Goal: Communication & Community: Connect with others

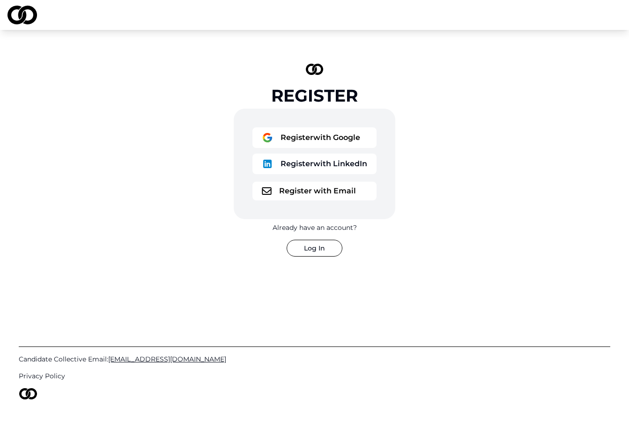
click at [318, 192] on button "Register with Email" at bounding box center [314, 191] width 124 height 19
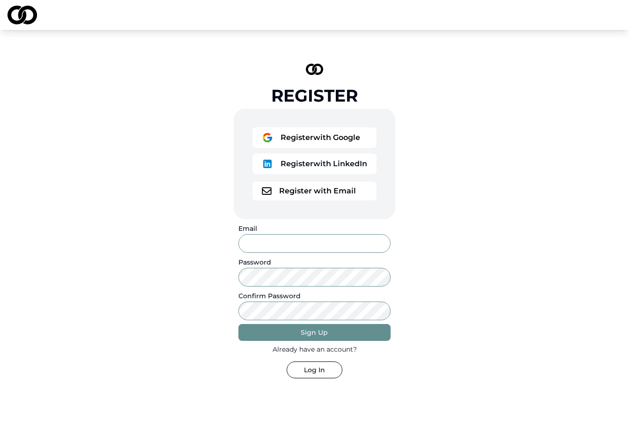
click at [304, 244] on input "Email" at bounding box center [314, 243] width 152 height 19
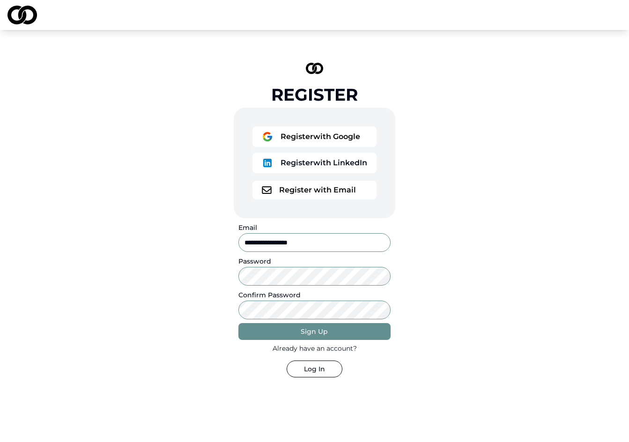
type input "**********"
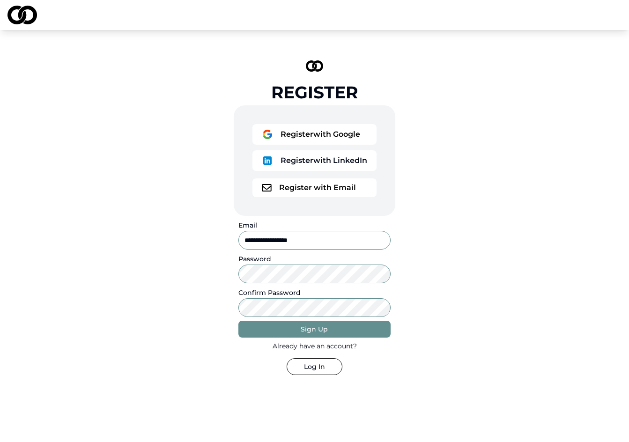
scroll to position [3, 0]
click at [313, 333] on div "Sign Up" at bounding box center [314, 329] width 27 height 9
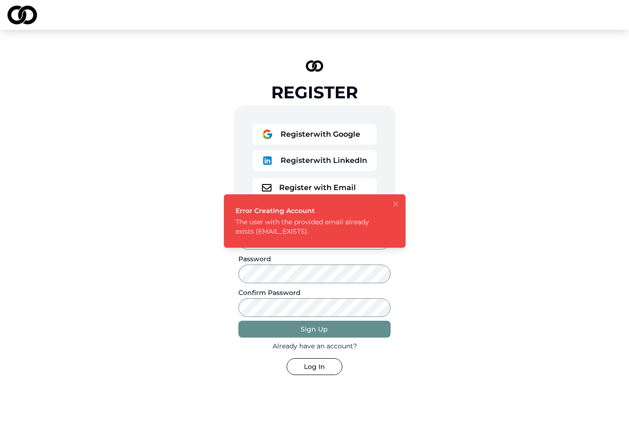
click at [398, 206] on icon "Notifications (F8)" at bounding box center [395, 203] width 7 height 7
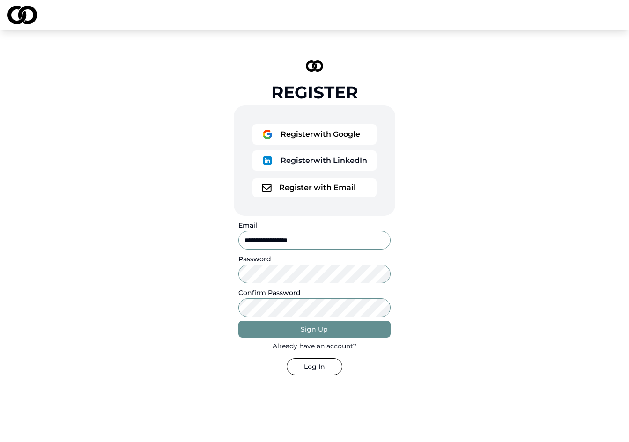
click at [320, 363] on button "Log In" at bounding box center [315, 366] width 56 height 17
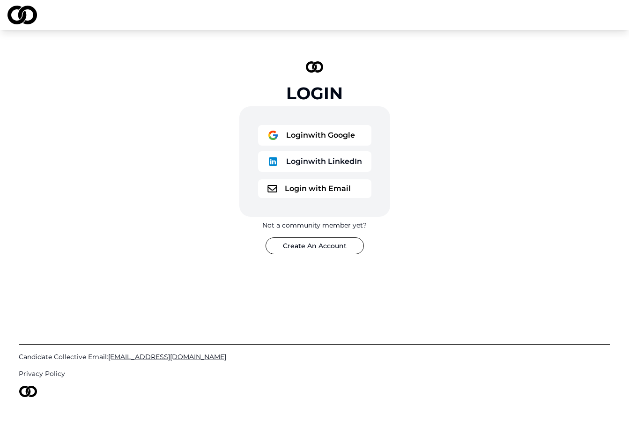
click at [330, 186] on button "Login with Email" at bounding box center [314, 188] width 113 height 19
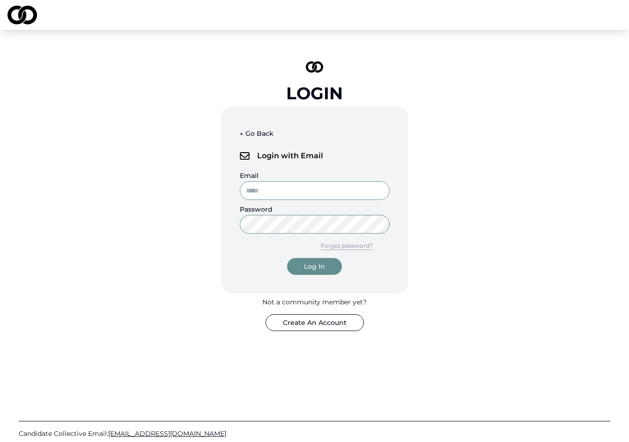
type input "**********"
click at [314, 266] on button "Log In" at bounding box center [314, 266] width 55 height 17
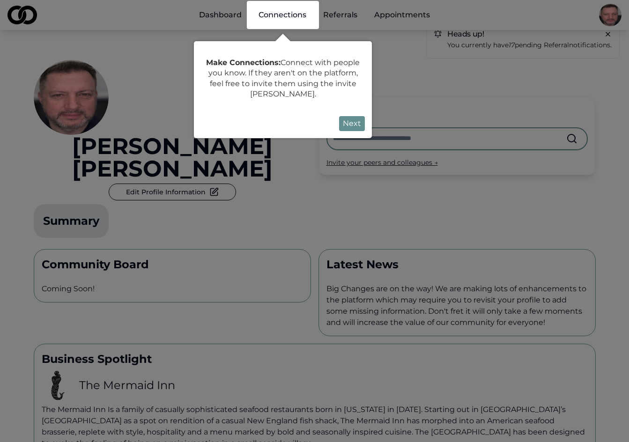
click at [354, 122] on button "Next" at bounding box center [352, 123] width 26 height 15
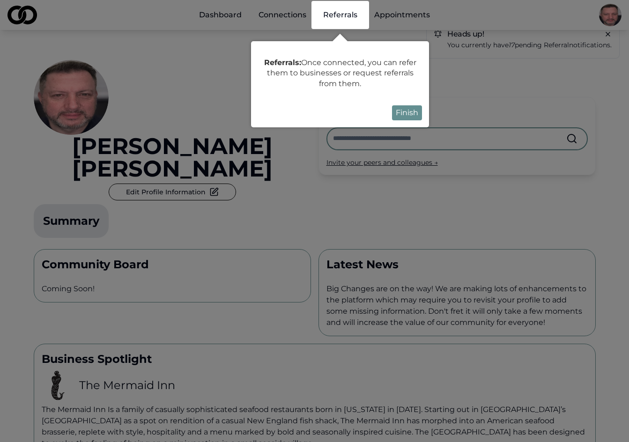
click at [310, 36] on div "Referrals: Once connected, you can refer them to businesses or request referral…" at bounding box center [340, 81] width 178 height 94
click at [401, 111] on button "Finish" at bounding box center [407, 112] width 30 height 15
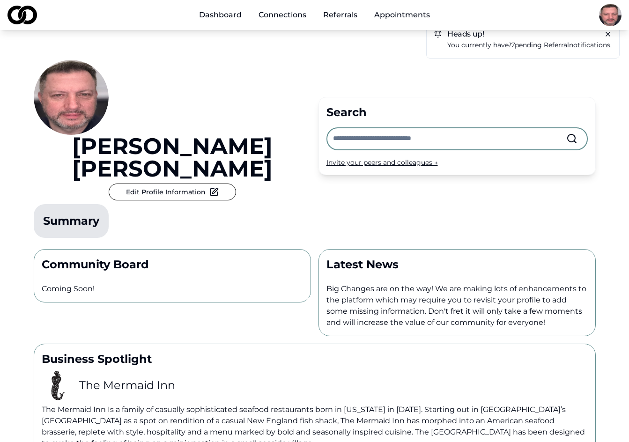
click at [227, 13] on link "Dashboard" at bounding box center [221, 15] width 58 height 19
click at [540, 44] on p "You currently have 17 pending referral notifications." at bounding box center [529, 45] width 164 height 11
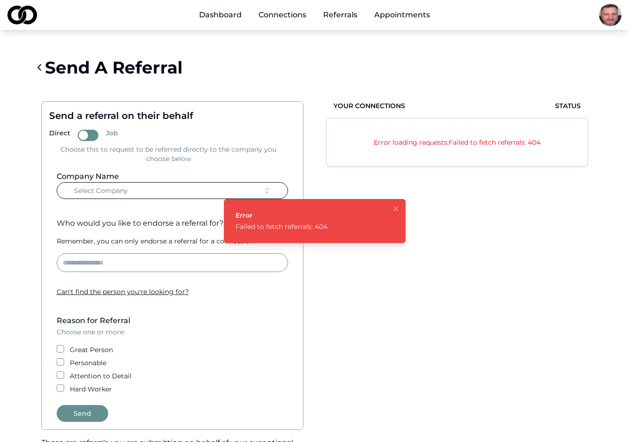
click at [393, 210] on icon "Notifications (F8)" at bounding box center [395, 208] width 7 height 7
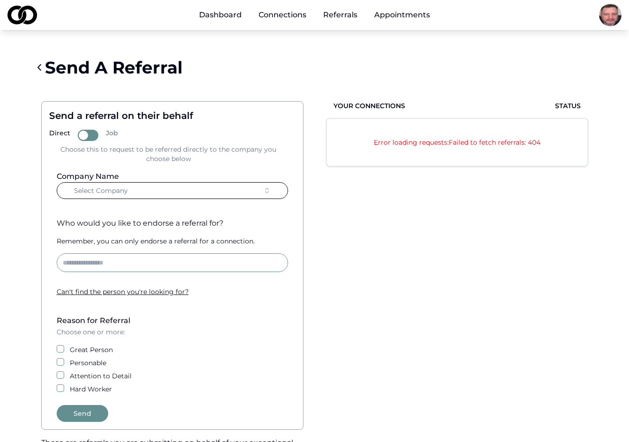
click at [305, 15] on link "Connections" at bounding box center [282, 15] width 63 height 19
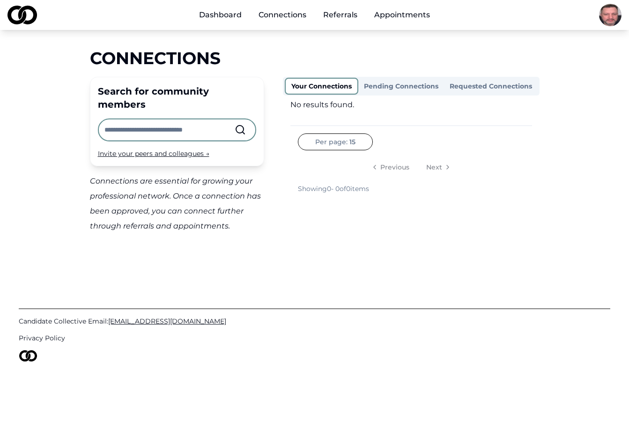
click at [339, 84] on button "Your Connections" at bounding box center [322, 86] width 74 height 17
click at [195, 119] on input "text" at bounding box center [169, 129] width 130 height 21
click at [244, 126] on circle at bounding box center [239, 129] width 7 height 7
click at [333, 14] on link "Referrals" at bounding box center [340, 15] width 49 height 19
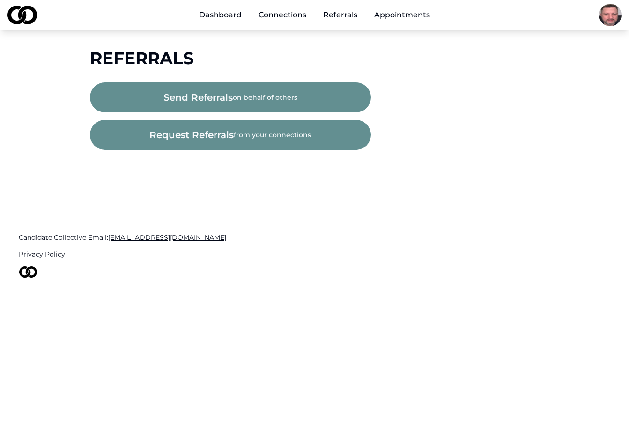
click at [283, 131] on button "request referrals from your connections" at bounding box center [230, 135] width 281 height 30
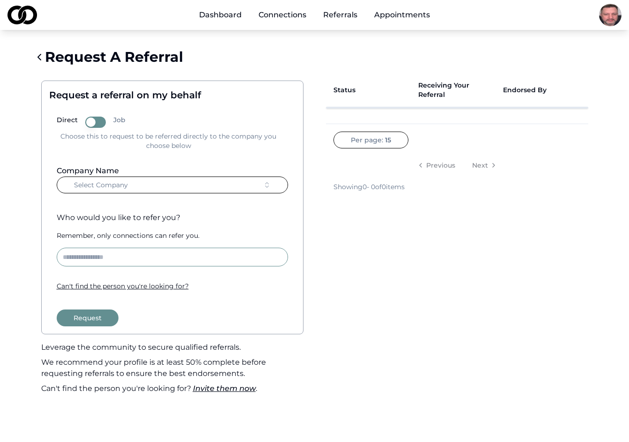
click at [230, 14] on link "Dashboard" at bounding box center [221, 15] width 58 height 19
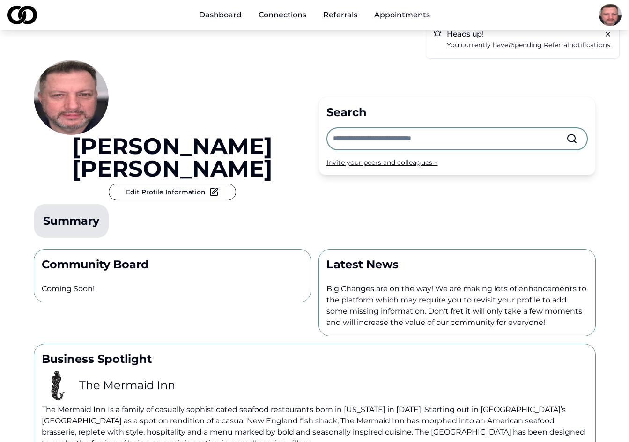
click at [484, 47] on p "You currently have 16 pending referral notifications." at bounding box center [529, 45] width 165 height 11
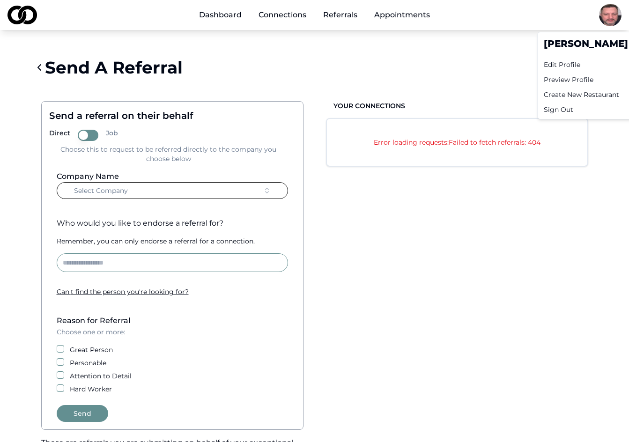
click at [605, 20] on html "Dashboard Connections Referrals Appointments Send A Referral Send a referral on…" at bounding box center [314, 221] width 629 height 442
click at [478, 70] on html "Dashboard Connections Referrals Appointments Send A Referral Send a referral on…" at bounding box center [314, 221] width 629 height 442
click at [402, 19] on link "Appointments" at bounding box center [402, 15] width 71 height 19
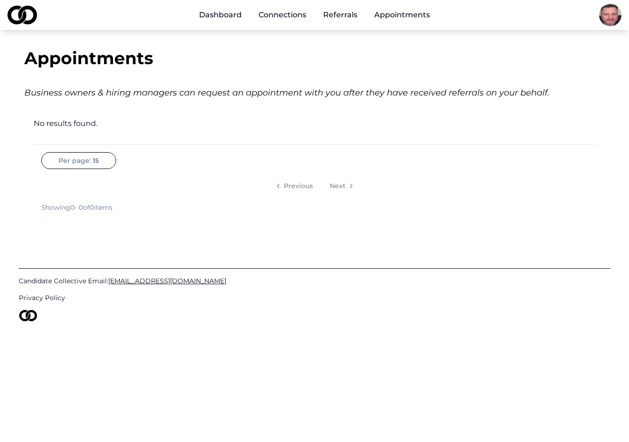
click at [285, 13] on link "Connections" at bounding box center [282, 15] width 63 height 19
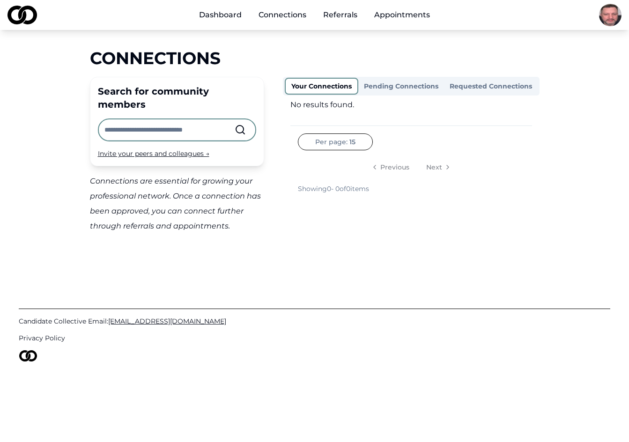
click at [217, 15] on link "Dashboard" at bounding box center [221, 15] width 58 height 19
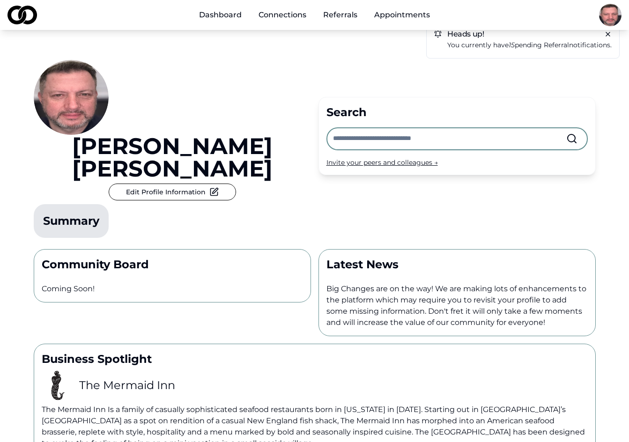
click at [163, 249] on div "Community Board Coming Soon!" at bounding box center [172, 275] width 277 height 53
click at [375, 158] on div "Invite your peers and colleagues →" at bounding box center [456, 162] width 261 height 9
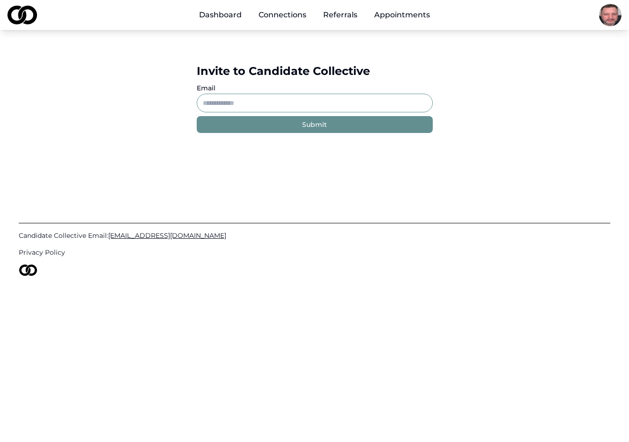
click at [273, 16] on link "Connections" at bounding box center [282, 15] width 63 height 19
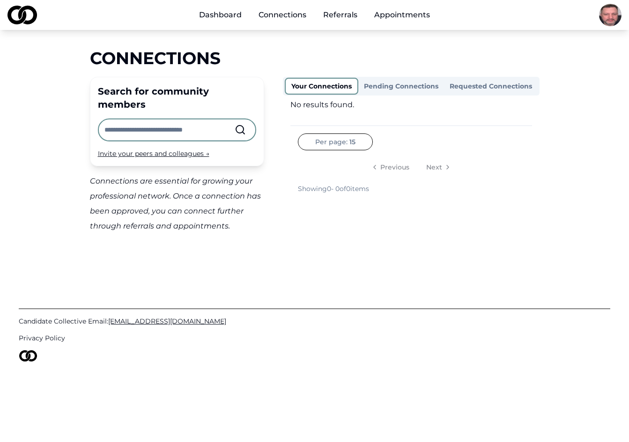
click at [237, 126] on circle at bounding box center [239, 129] width 7 height 7
click at [207, 119] on input "text" at bounding box center [169, 129] width 130 height 21
type input "*"
